Goal: Task Accomplishment & Management: Use online tool/utility

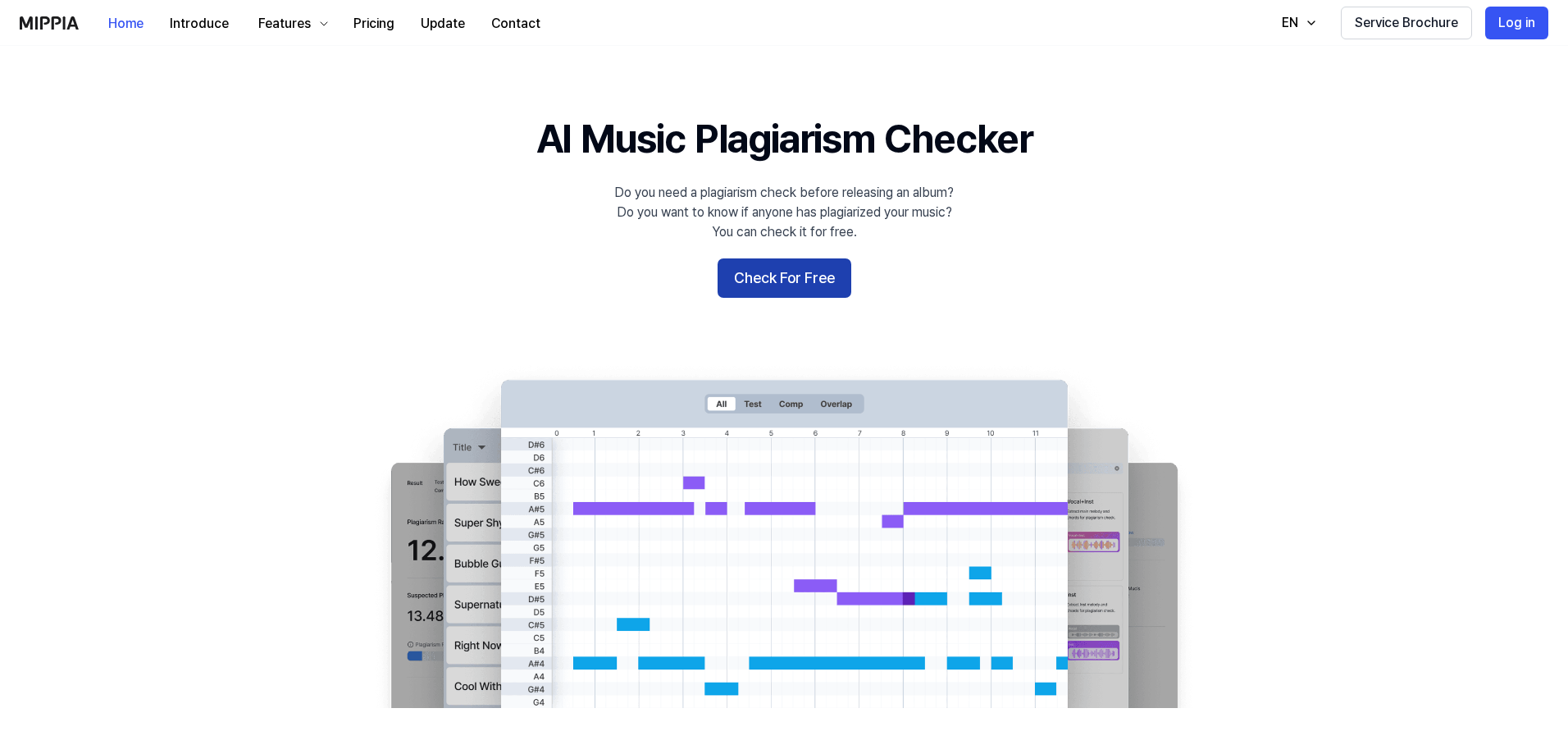
click at [790, 261] on button "Check For Free" at bounding box center [784, 278] width 134 height 39
click at [787, 286] on button "Check For Free" at bounding box center [784, 278] width 134 height 39
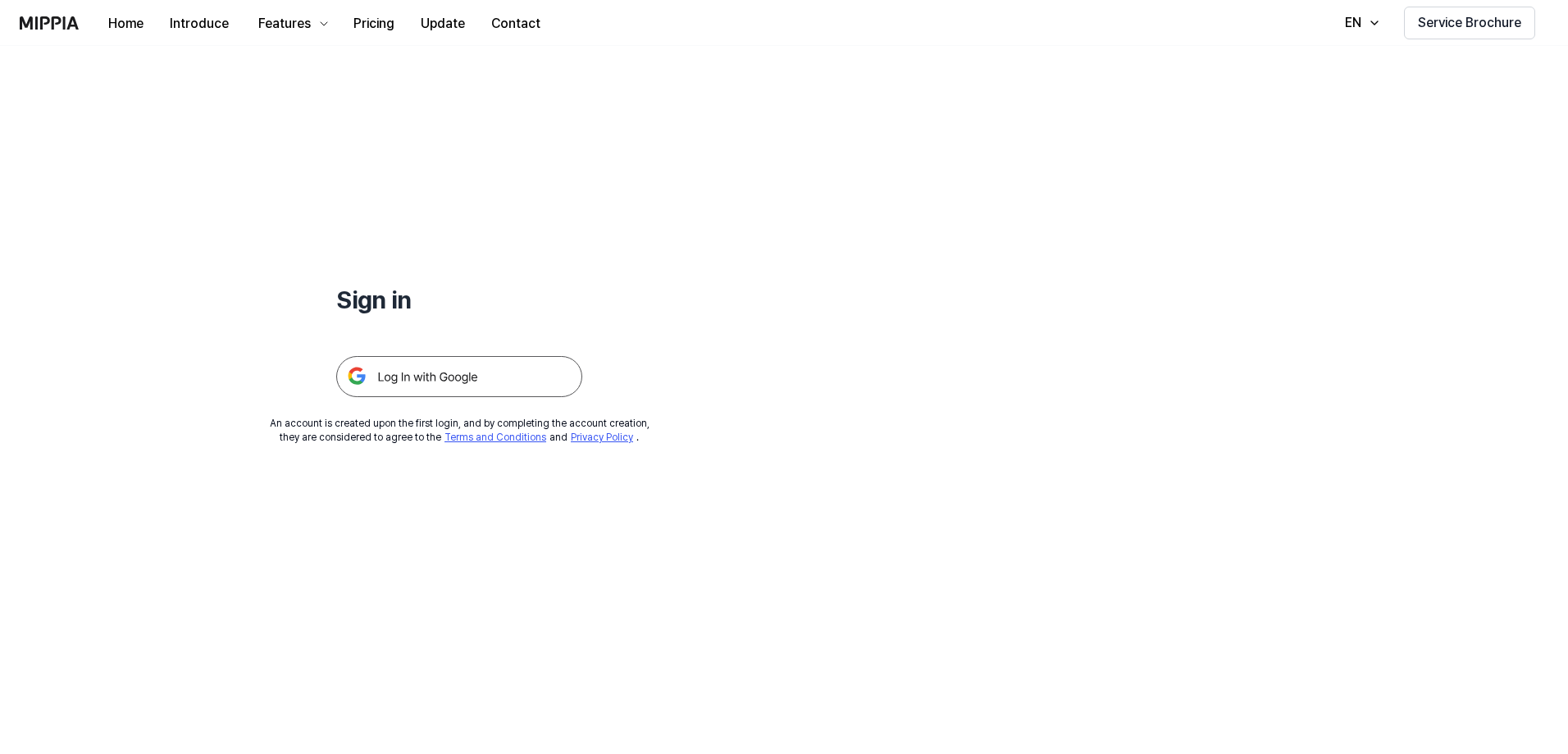
click at [474, 391] on img at bounding box center [459, 376] width 246 height 41
